Goal: Task Accomplishment & Management: Manage account settings

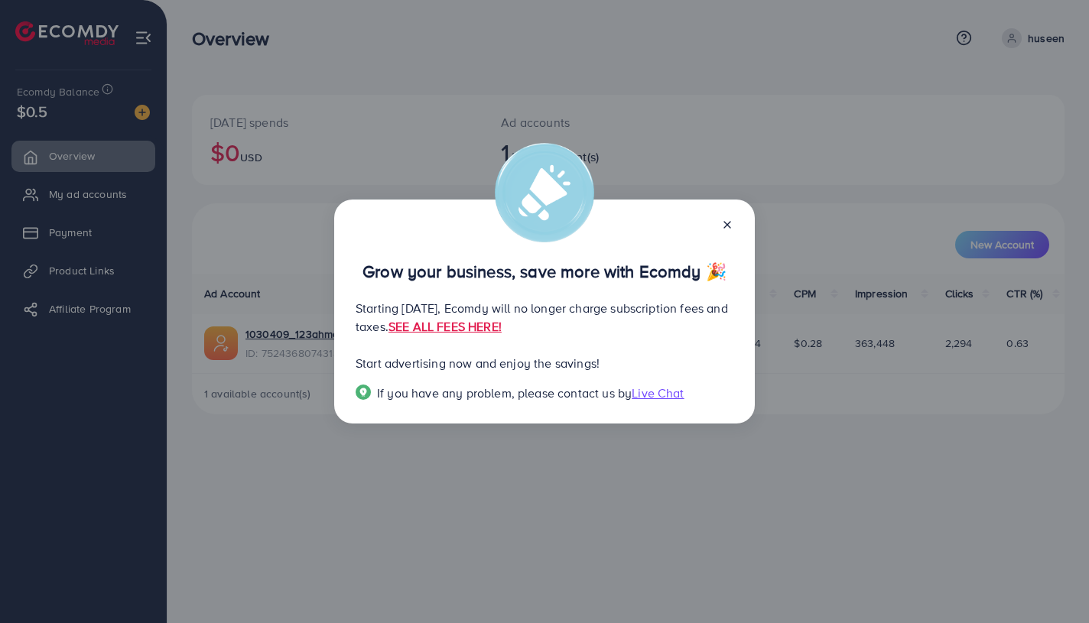
click at [724, 216] on div at bounding box center [721, 224] width 24 height 18
click at [727, 227] on icon at bounding box center [727, 225] width 12 height 12
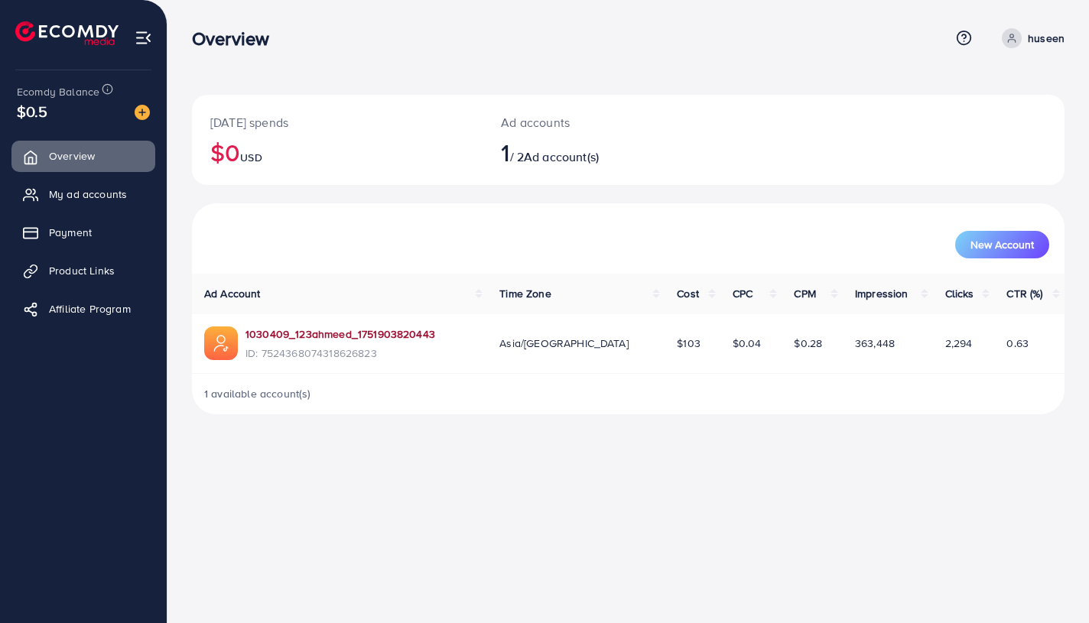
click at [369, 338] on link "1030409_123ahmeed_1751903820443" at bounding box center [341, 334] width 190 height 15
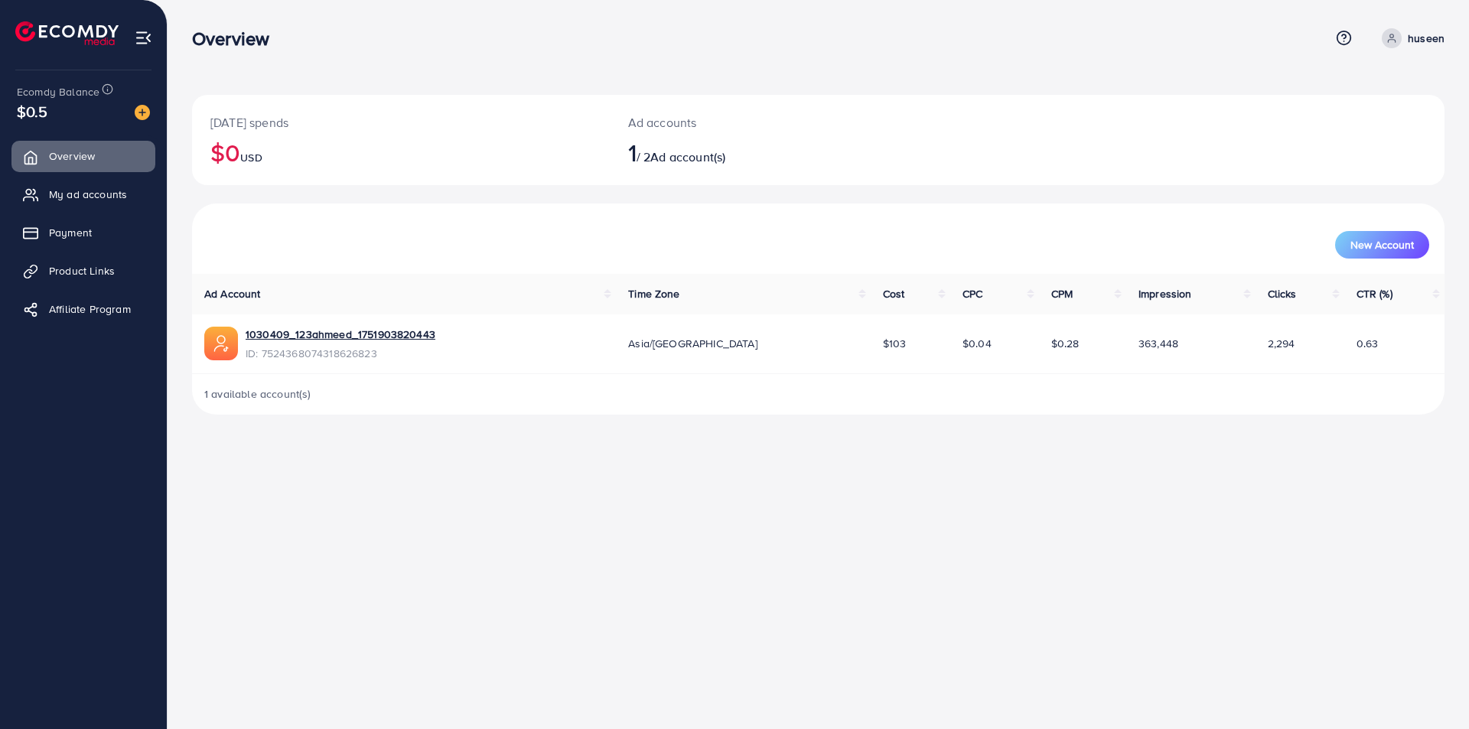
click at [537, 235] on div "New Account" at bounding box center [818, 245] width 1222 height 28
click at [496, 433] on div "Today's spends $0 USD Ad accounts 1 / 2 Ad account(s) New Account Ad Account Ti…" at bounding box center [818, 219] width 1301 height 439
